Goal: Task Accomplishment & Management: Manage account settings

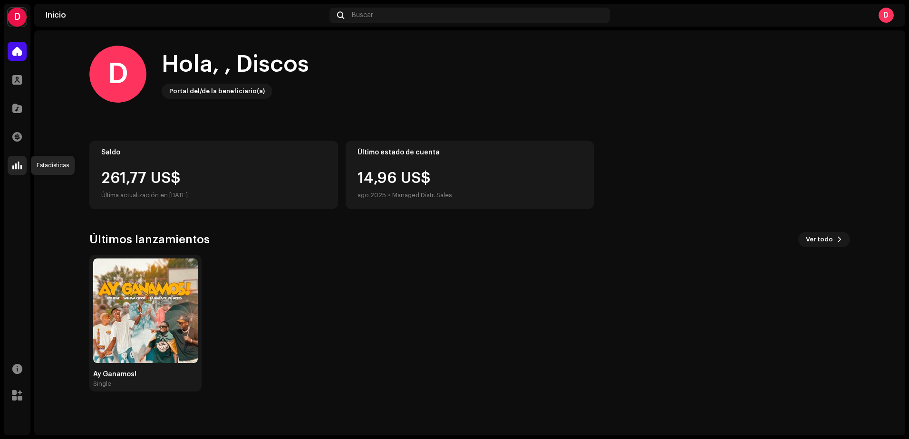
click at [21, 163] on span at bounding box center [17, 166] width 10 height 8
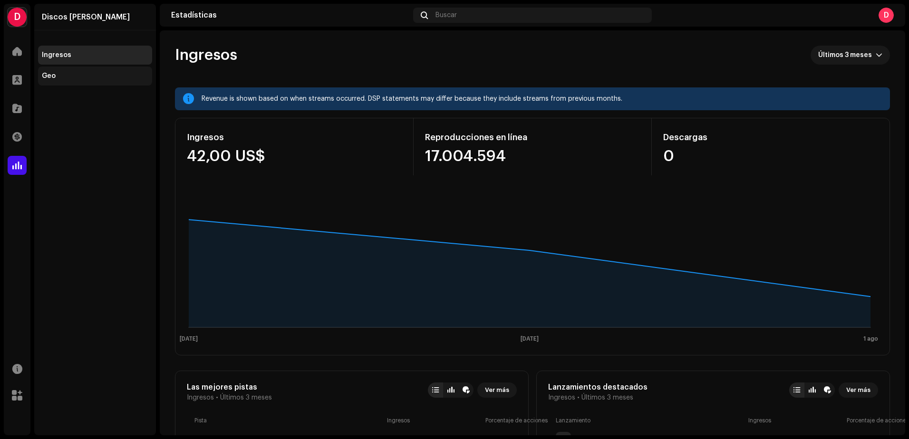
click at [83, 84] on div "Geo" at bounding box center [95, 76] width 114 height 19
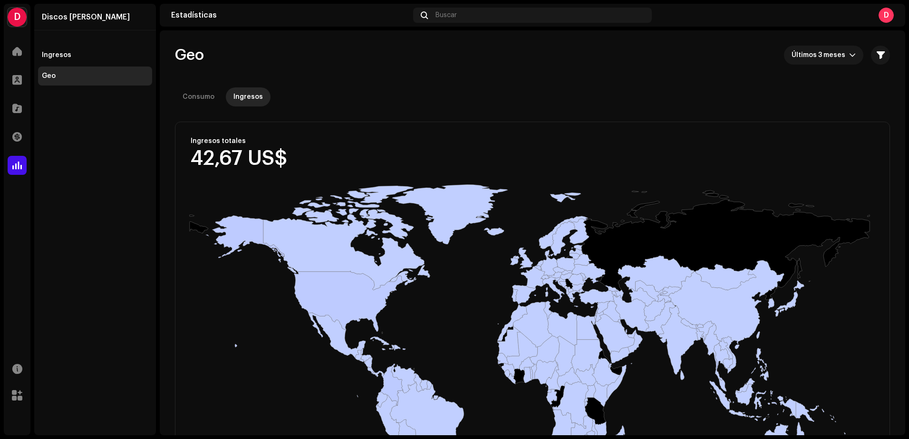
click at [809, 41] on re-o-geo-revenue-header "Geo Últimos 3 meses Consumo Ingresos Filtros Excluir DSP Amazon Anghami Apple A…" at bounding box center [532, 75] width 715 height 91
click at [814, 63] on span "Últimos 3 meses" at bounding box center [821, 55] width 58 height 19
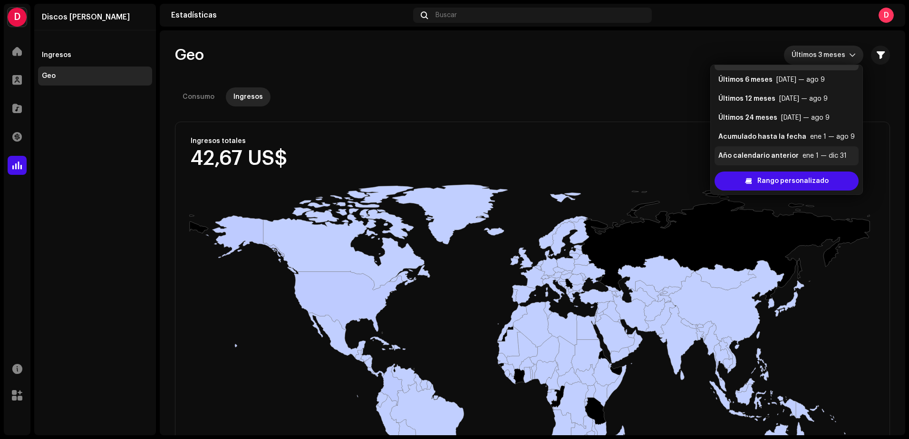
scroll to position [19, 0]
click at [785, 139] on div "Acumulado hasta la fecha" at bounding box center [763, 136] width 88 height 10
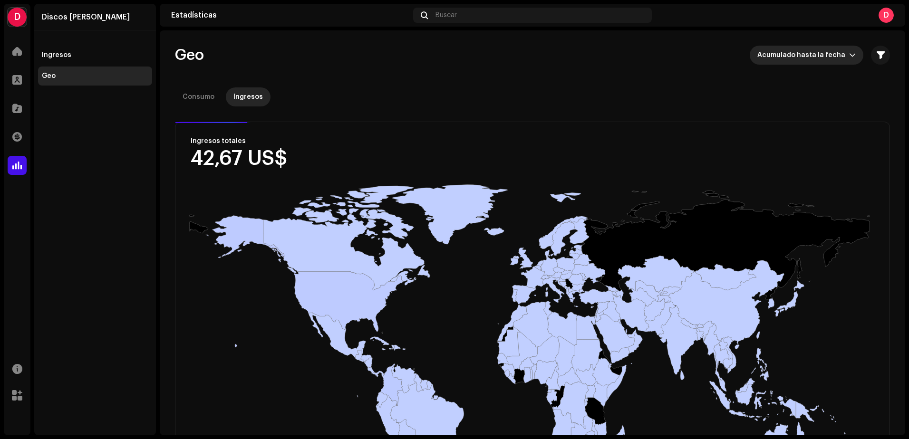
scroll to position [4, 0]
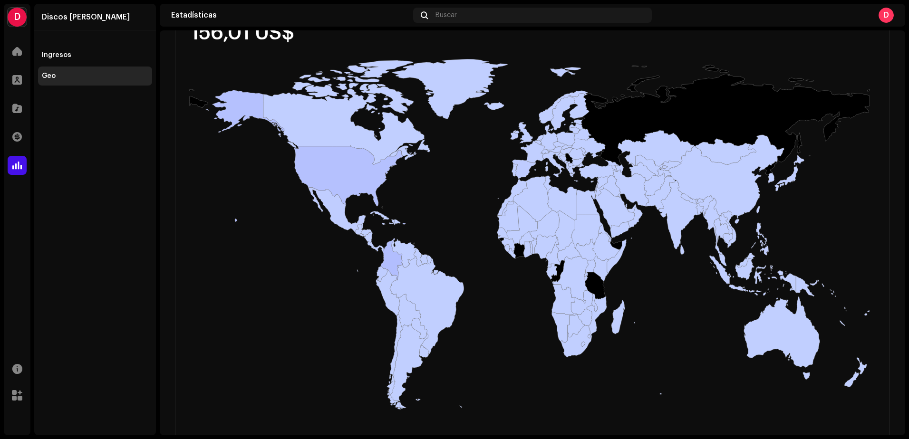
scroll to position [146, 0]
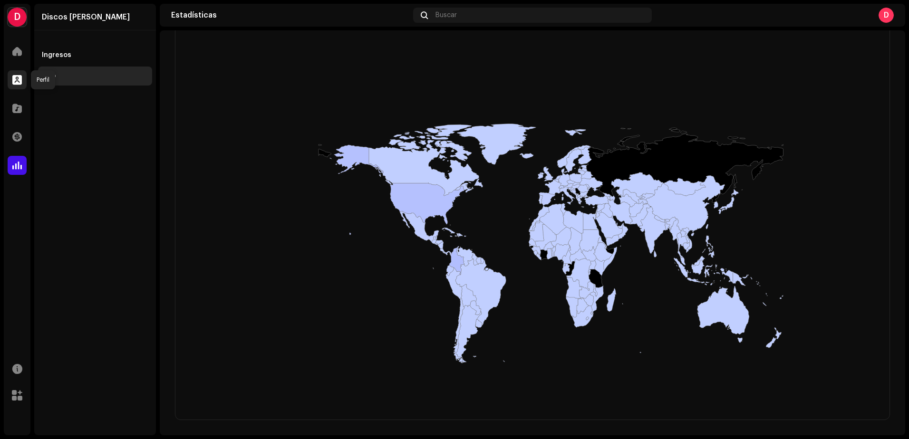
click at [23, 82] on div at bounding box center [17, 79] width 19 height 19
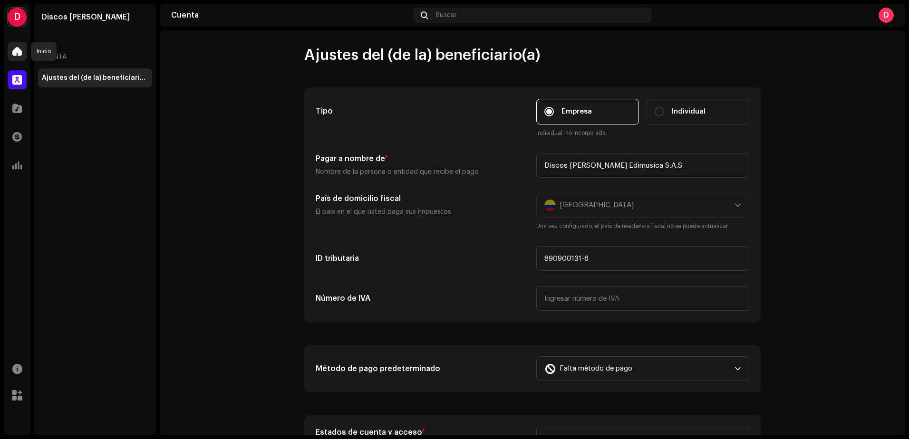
click at [18, 54] on span at bounding box center [17, 52] width 10 height 8
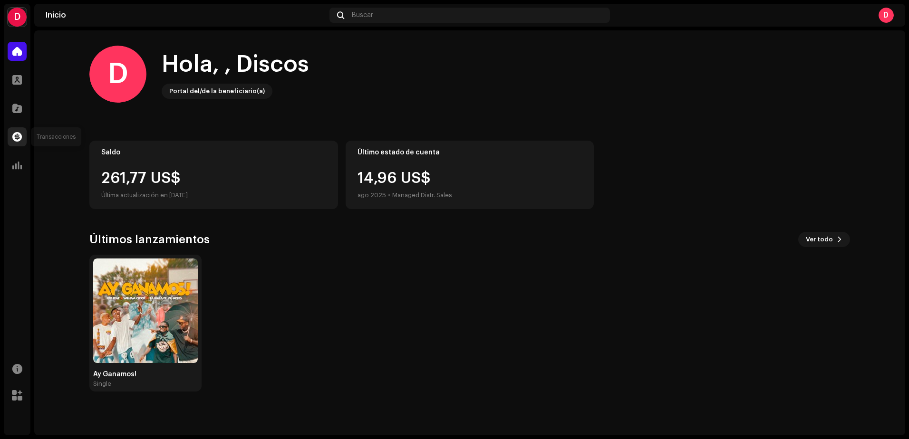
click at [21, 146] on div at bounding box center [17, 136] width 19 height 19
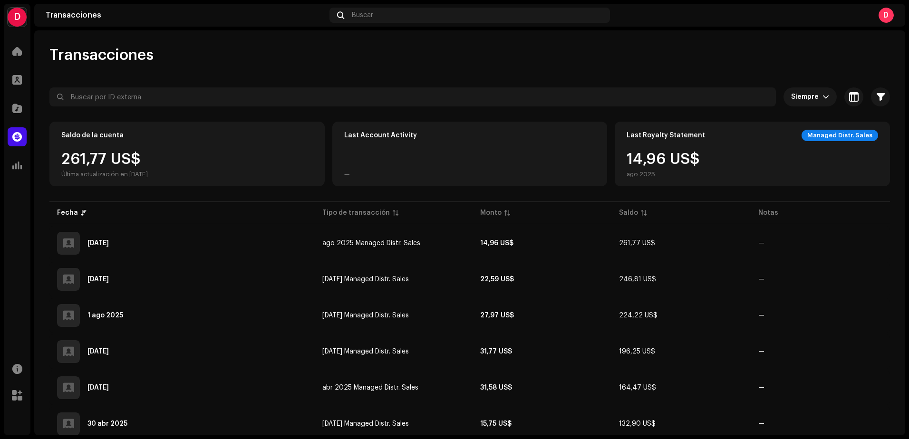
click at [671, 159] on div "14,96 US$ ago 2025" at bounding box center [663, 165] width 73 height 27
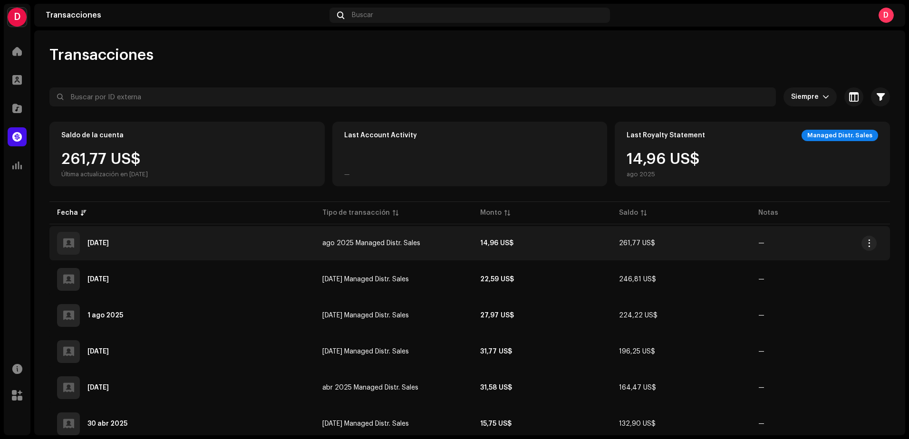
click at [275, 247] on div "[DATE]" at bounding box center [182, 243] width 250 height 23
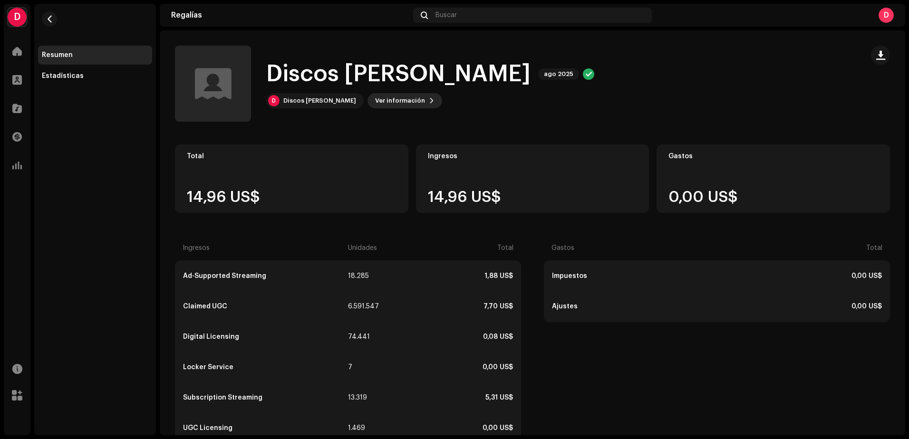
click at [395, 103] on button "Ver información" at bounding box center [405, 100] width 75 height 15
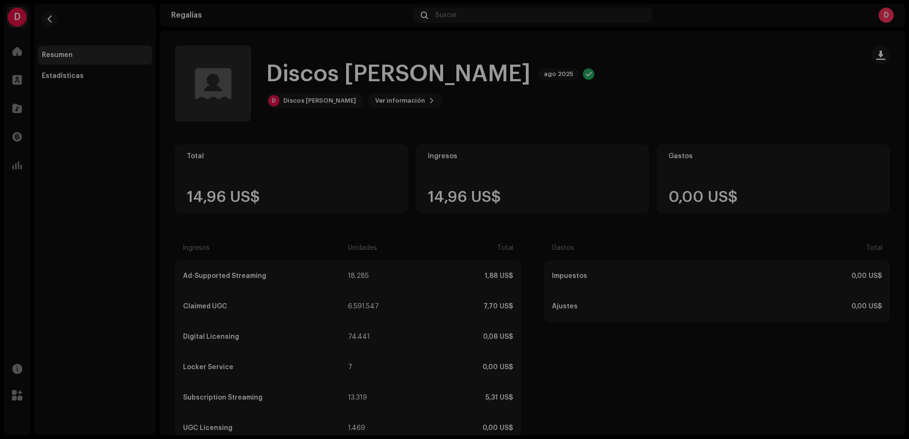
click at [634, 110] on div "Discos [PERSON_NAME] 5694373 ID del (de la) beneficiario(a) 646631 Mes del esta…" at bounding box center [454, 219] width 909 height 439
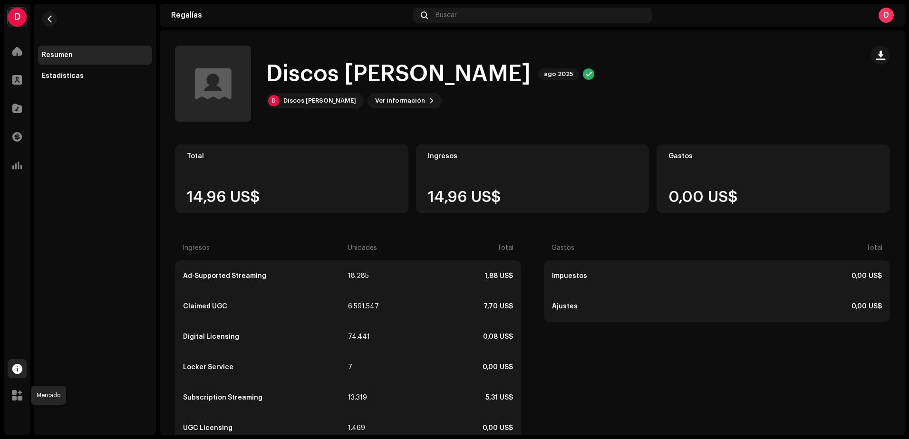
click at [17, 370] on span at bounding box center [17, 369] width 10 height 8
click at [18, 398] on span at bounding box center [17, 396] width 10 height 8
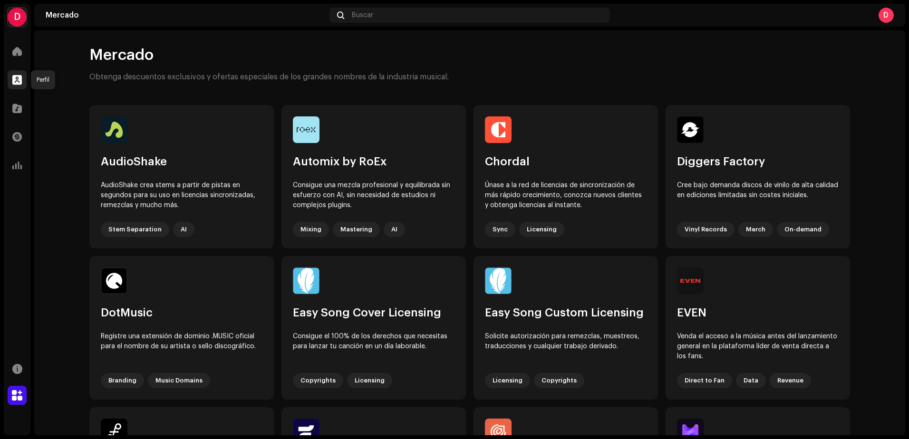
click at [19, 83] on span at bounding box center [17, 80] width 10 height 8
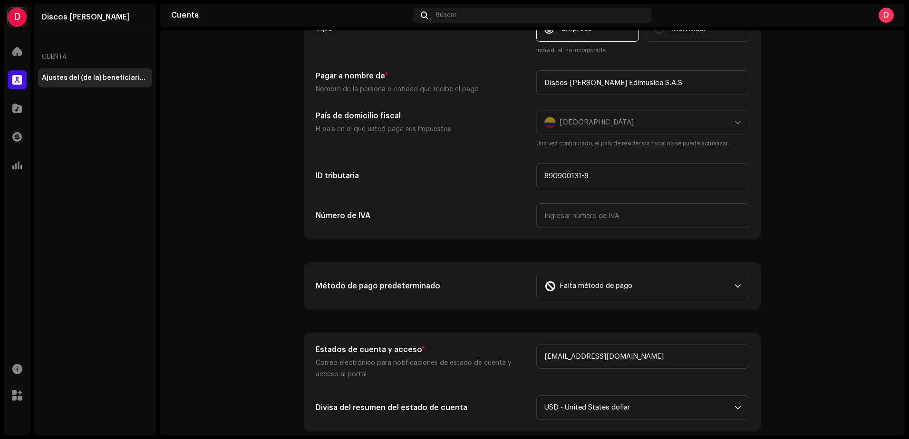
scroll to position [95, 0]
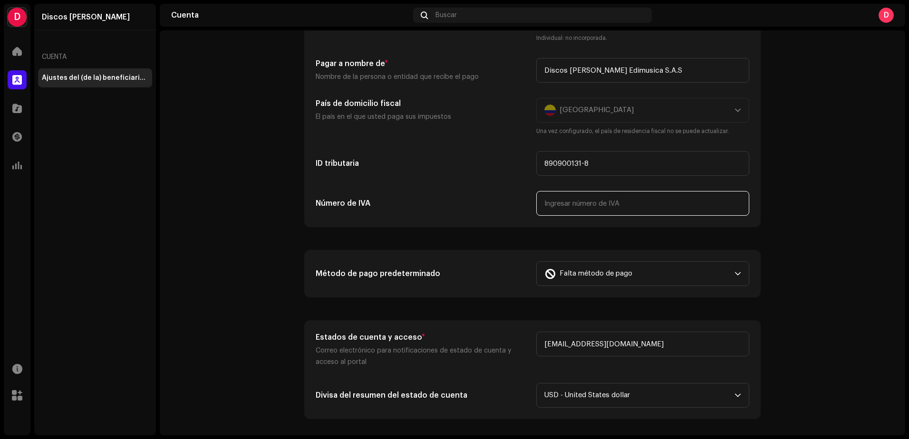
click at [593, 199] on input "text" at bounding box center [642, 203] width 213 height 25
click at [513, 216] on div "Tipo Empresa Individual Individual: no incorporada. Pagar a nombre de * Nombre …" at bounding box center [533, 110] width 456 height 234
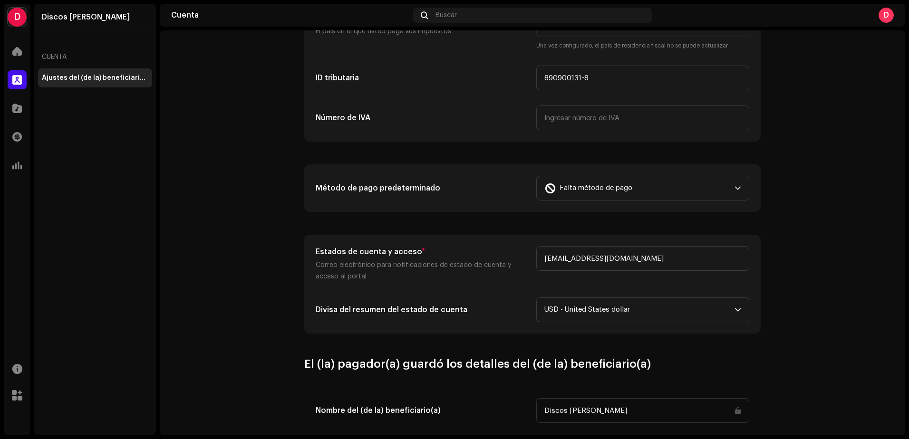
scroll to position [190, 0]
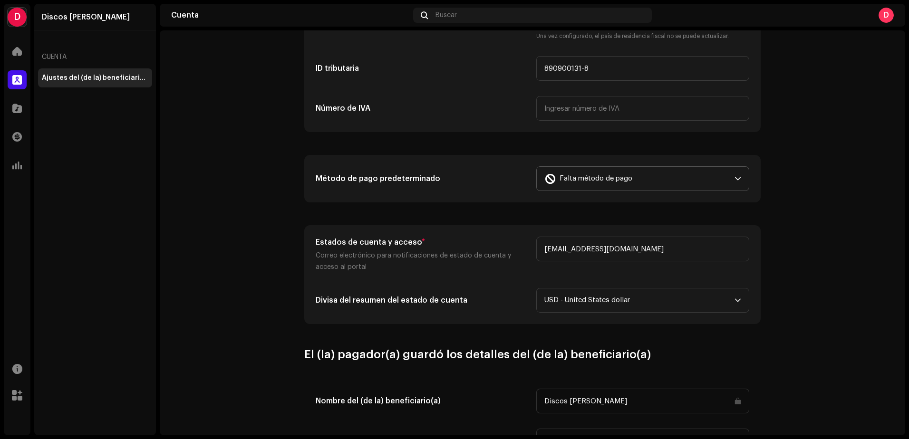
click at [581, 179] on span "Falta método de pago" at bounding box center [596, 179] width 73 height 24
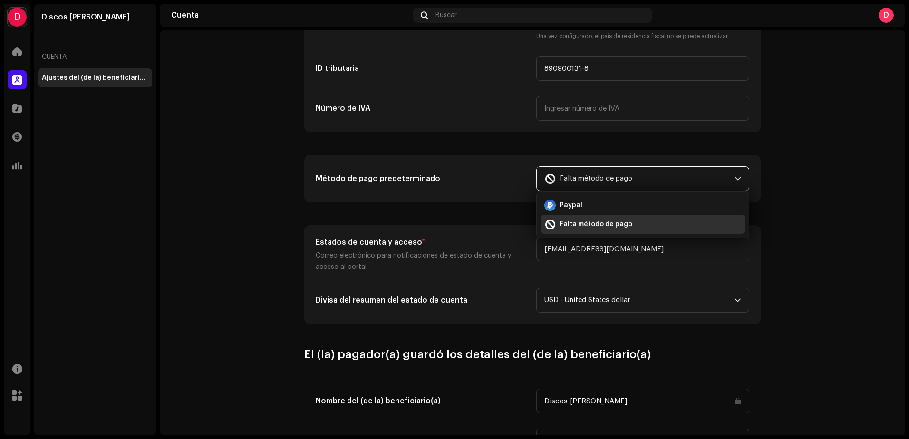
click at [493, 192] on div "Método de pago predeterminado Falta método de pago Paypal Falta método de pago" at bounding box center [533, 179] width 456 height 47
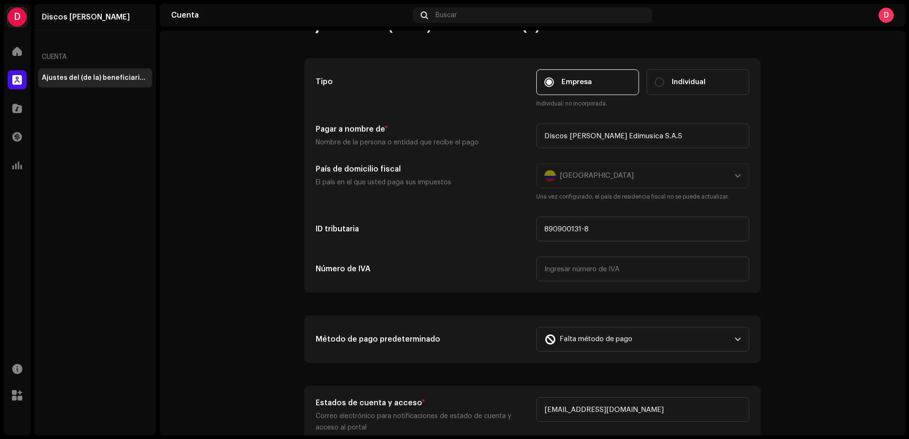
scroll to position [0, 0]
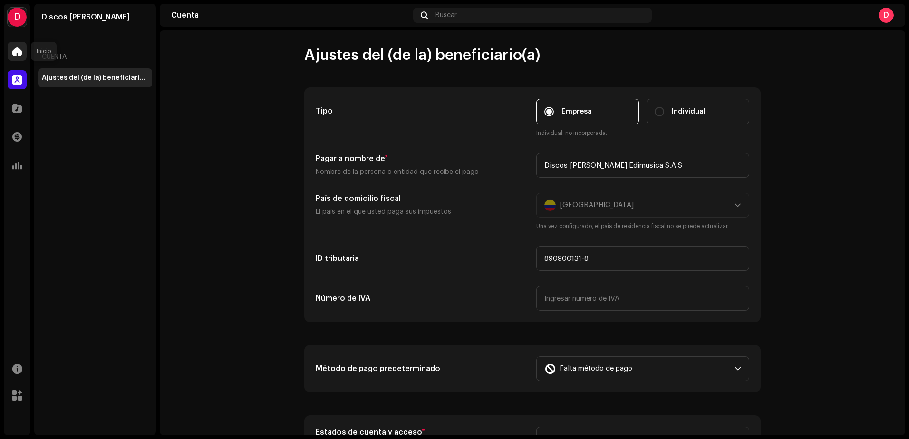
click at [18, 51] on span at bounding box center [17, 52] width 10 height 8
